Goal: Information Seeking & Learning: Learn about a topic

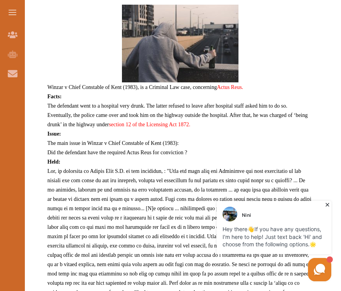
scroll to position [309, 0]
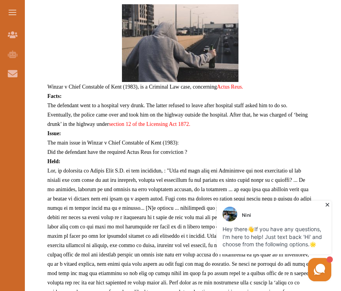
click at [70, 107] on span "The defendant went to a hospital very drunk. The latter refused to leave after …" at bounding box center [177, 115] width 260 height 24
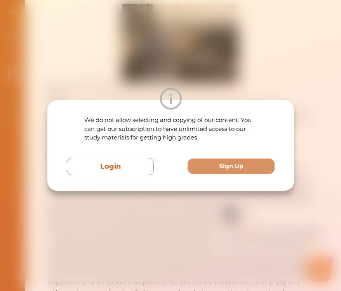
click at [162, 200] on div "We do not allow selecting and copying of our content. You can get our subscript…" at bounding box center [170, 145] width 341 height 291
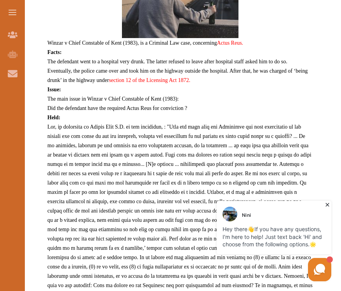
scroll to position [353, 0]
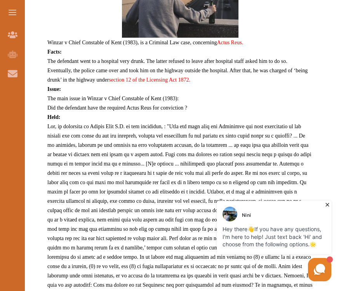
click at [111, 105] on span "Did the defendant have the required Actus Reus for conviction ?" at bounding box center [117, 108] width 140 height 6
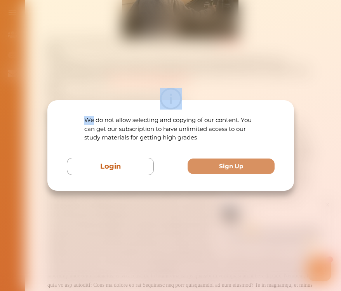
click at [111, 105] on div at bounding box center [170, 99] width 247 height 22
click at [113, 231] on div "We do not allow selecting and copying of our content. You can get our subscript…" at bounding box center [170, 145] width 341 height 291
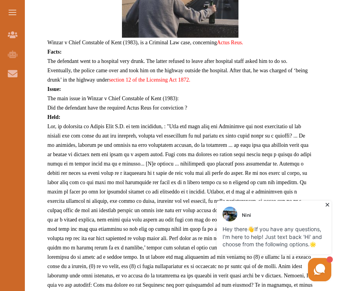
click at [327, 204] on icon at bounding box center [328, 205] width 8 height 8
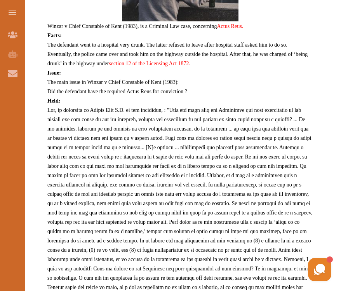
scroll to position [368, 0]
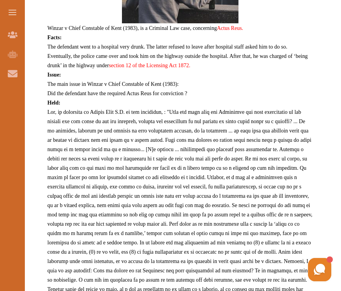
click at [190, 49] on span "The defendant went to a hospital very drunk. The latter refused to leave after …" at bounding box center [177, 56] width 260 height 24
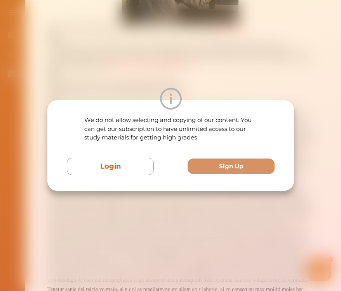
click at [190, 49] on div "We do not allow selecting and copying of our content. You can get our subscript…" at bounding box center [170, 145] width 341 height 291
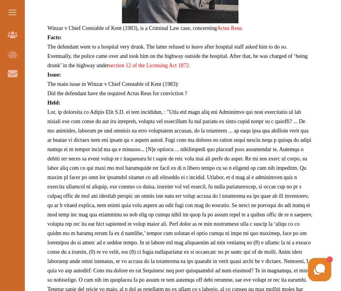
click at [190, 49] on div "We do not allow selecting and copying of our content. You can get our subscript…" at bounding box center [170, 145] width 341 height 291
click at [229, 143] on span at bounding box center [179, 219] width 265 height 220
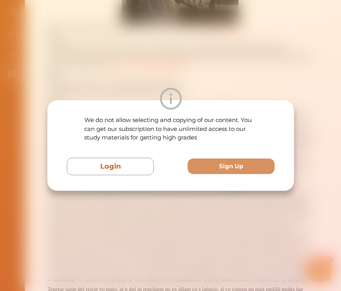
click at [205, 214] on div "We do not allow selecting and copying of our content. You can get our subscript…" at bounding box center [170, 145] width 341 height 291
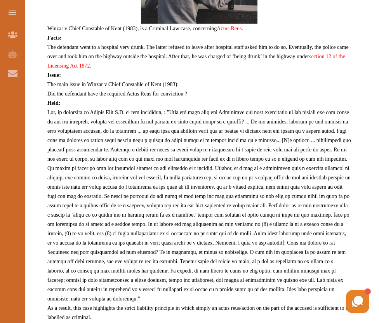
scroll to position [368, 0]
